Goal: Entertainment & Leisure: Consume media (video, audio)

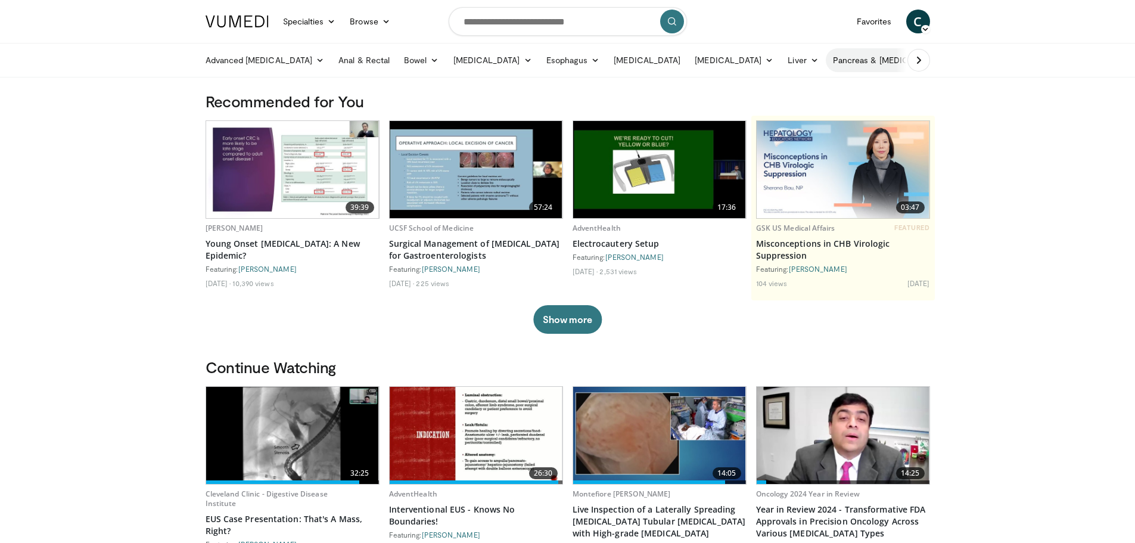
click at [872, 60] on link "Pancreas & [MEDICAL_DATA]" at bounding box center [895, 60] width 139 height 24
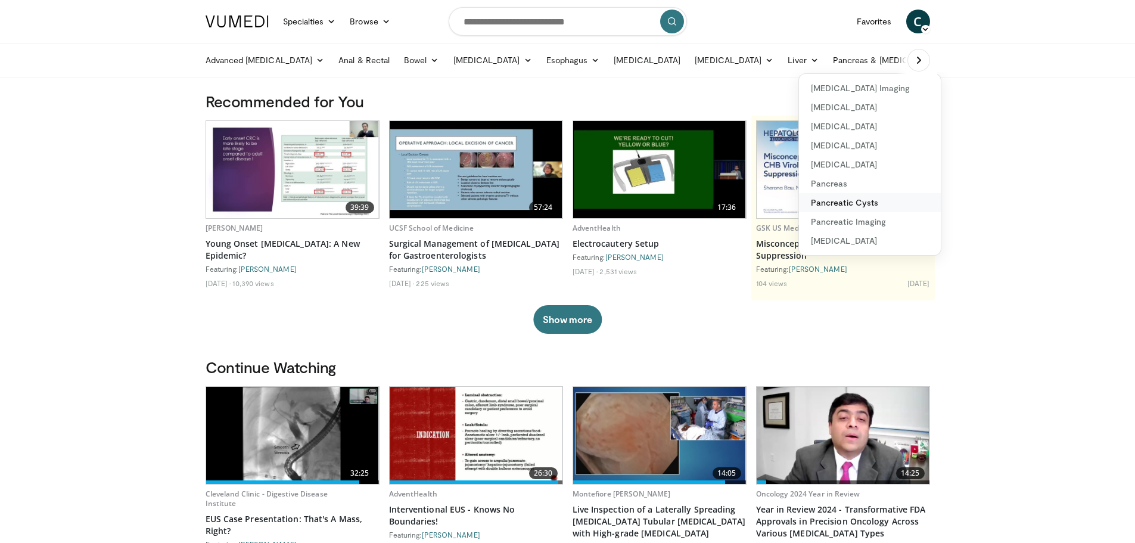
click at [800, 203] on link "Pancreatic Cysts" at bounding box center [870, 202] width 142 height 19
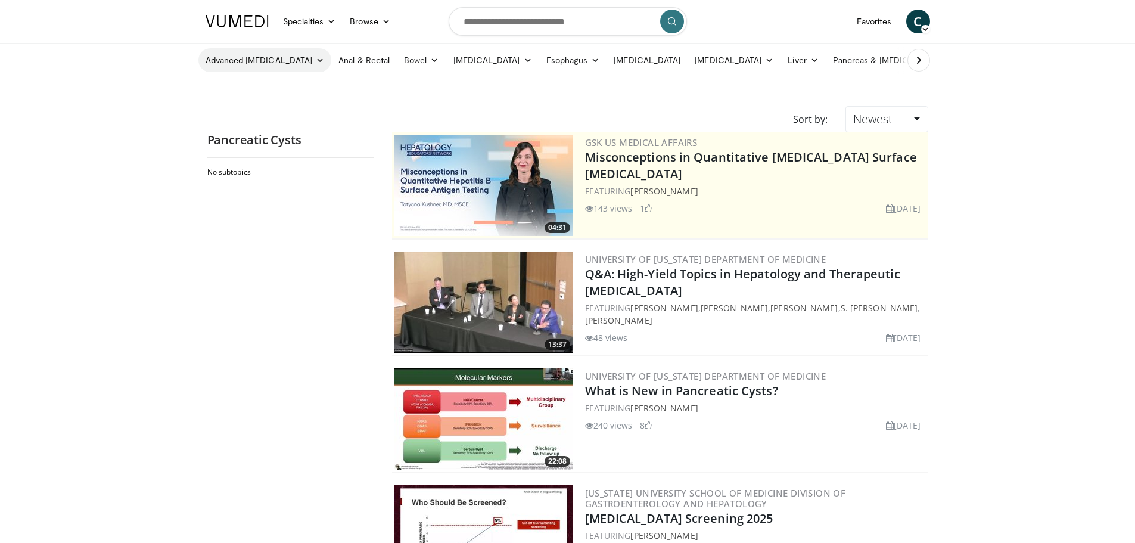
click at [278, 54] on link "Advanced [MEDICAL_DATA]" at bounding box center [264, 60] width 133 height 24
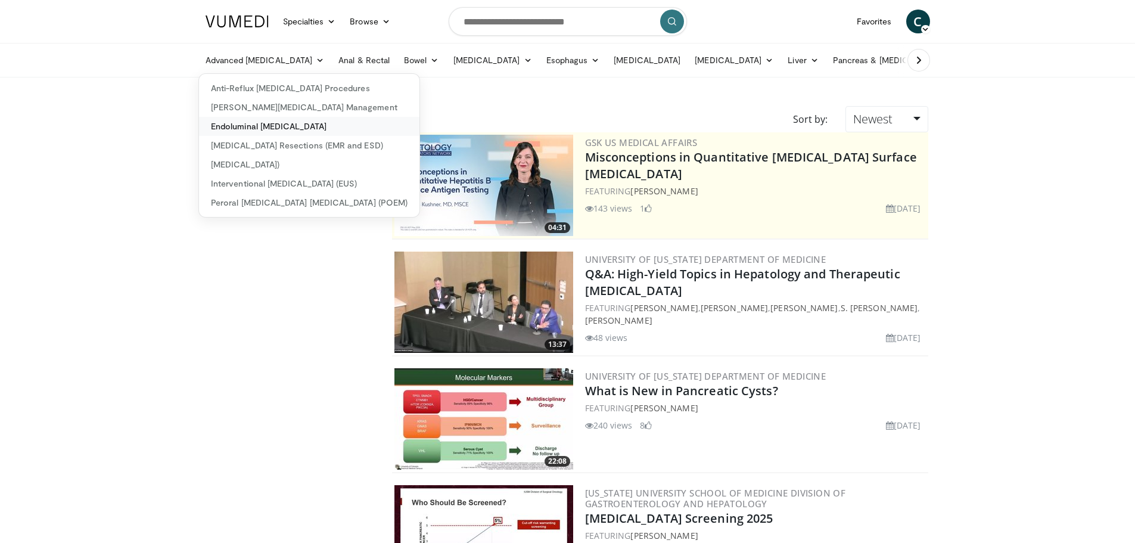
click at [246, 118] on link "Endoluminal [MEDICAL_DATA]" at bounding box center [309, 126] width 221 height 19
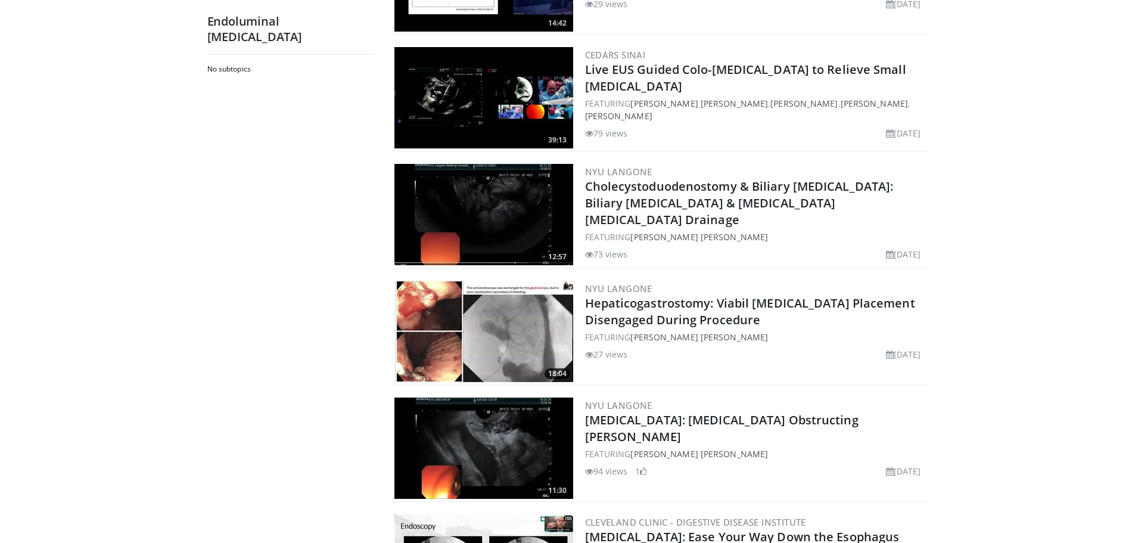
scroll to position [1371, 0]
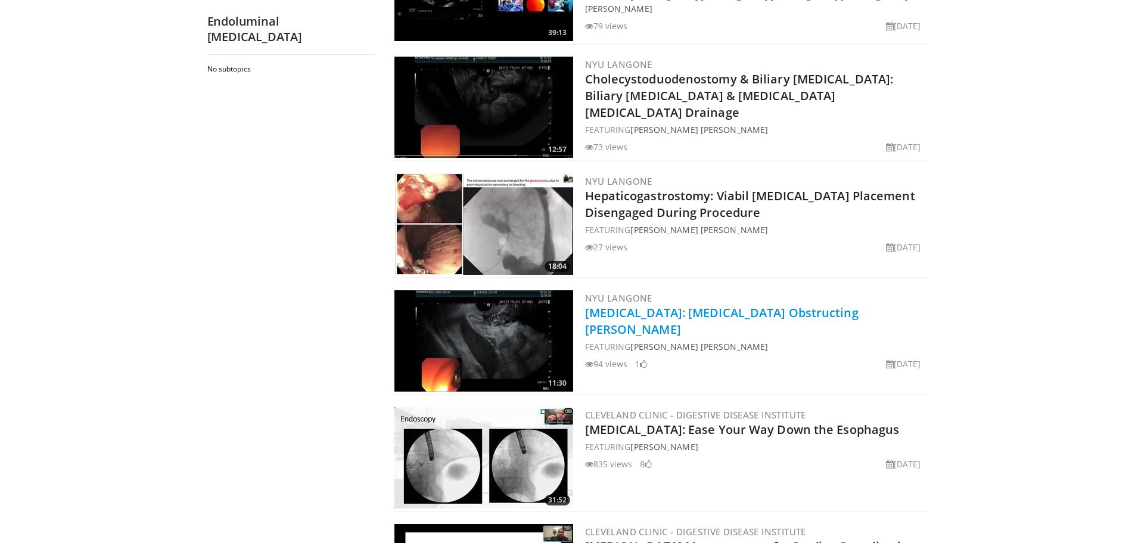
click at [624, 305] on link "[MEDICAL_DATA]: [MEDICAL_DATA] Obstructing [PERSON_NAME]" at bounding box center [722, 321] width 274 height 33
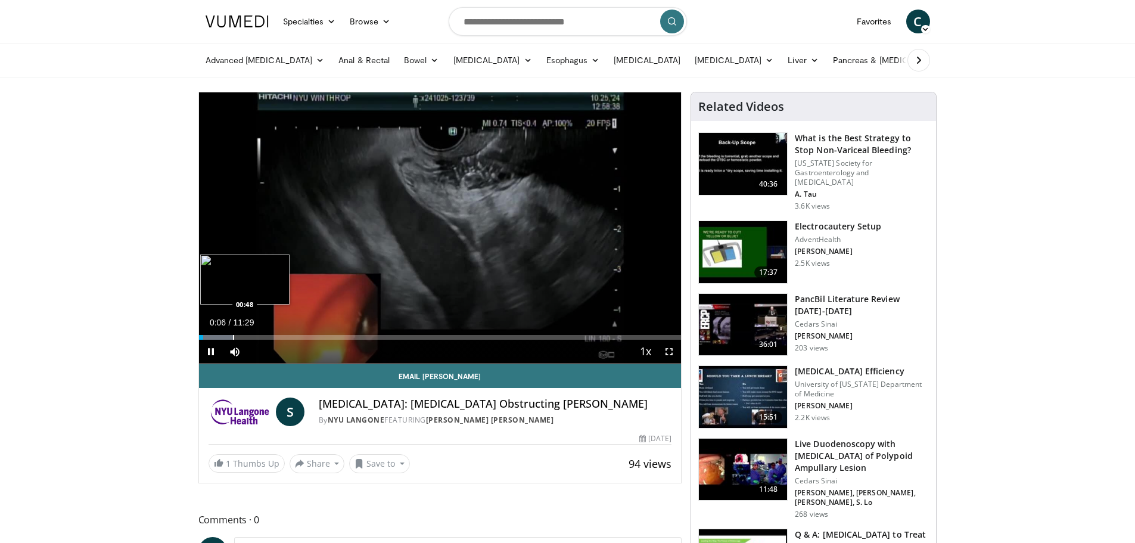
click at [233, 336] on div "Progress Bar" at bounding box center [233, 337] width 1 height 5
click at [263, 337] on div "Progress Bar" at bounding box center [263, 337] width 1 height 5
click at [270, 337] on div "Progress Bar" at bounding box center [276, 337] width 67 height 5
click at [280, 336] on div "Progress Bar" at bounding box center [280, 337] width 1 height 5
click at [296, 335] on div "Progress Bar" at bounding box center [296, 337] width 1 height 5
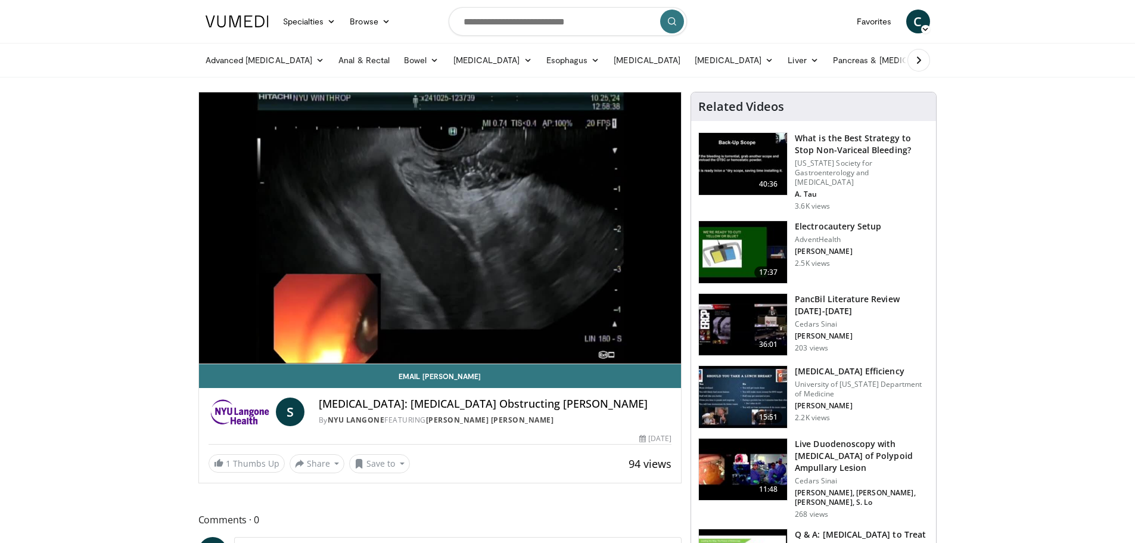
drag, startPoint x: 269, startPoint y: 339, endPoint x: 154, endPoint y: 322, distance: 116.7
drag, startPoint x: 154, startPoint y: 322, endPoint x: 140, endPoint y: 330, distance: 15.5
drag, startPoint x: 136, startPoint y: 322, endPoint x: 94, endPoint y: 325, distance: 43.0
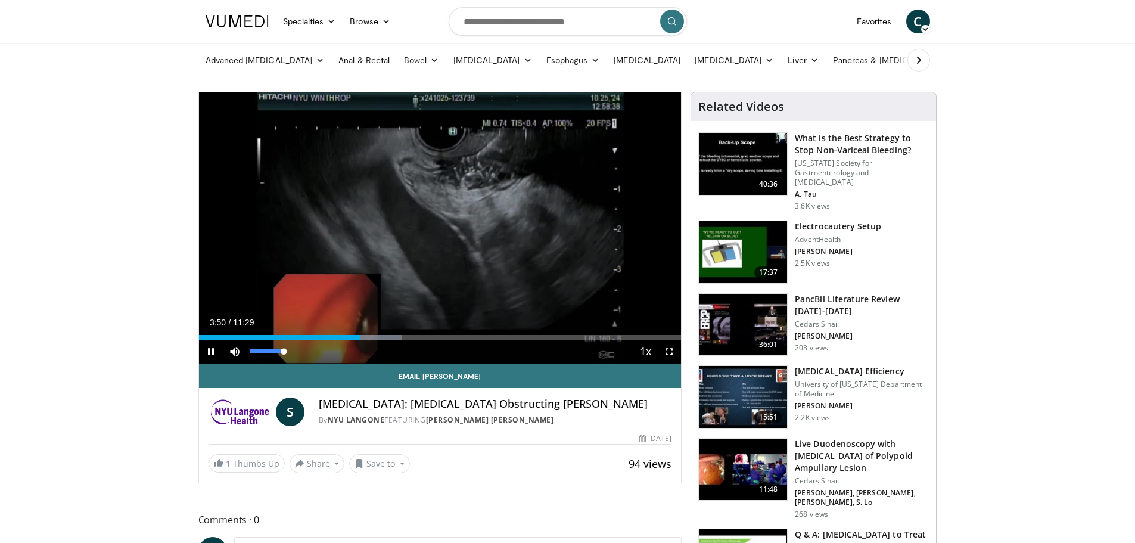
drag, startPoint x: 626, startPoint y: 349, endPoint x: 234, endPoint y: 350, distance: 392.2
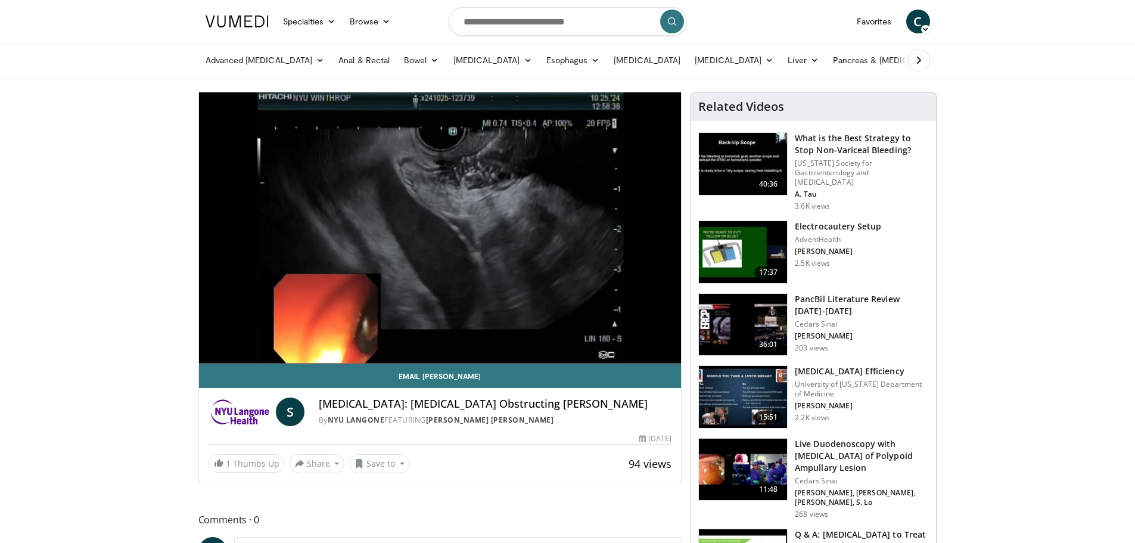
drag, startPoint x: 234, startPoint y: 350, endPoint x: 149, endPoint y: 334, distance: 86.7
